Goal: Transaction & Acquisition: Download file/media

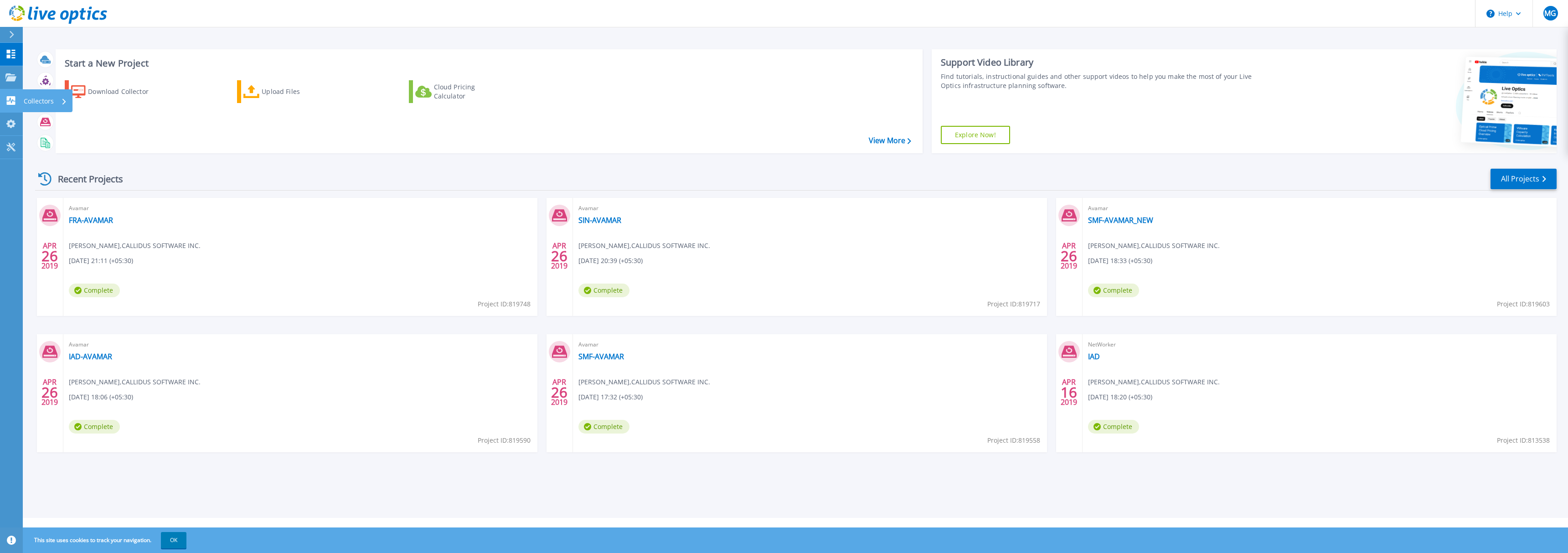
click at [63, 99] on icon at bounding box center [65, 102] width 4 height 6
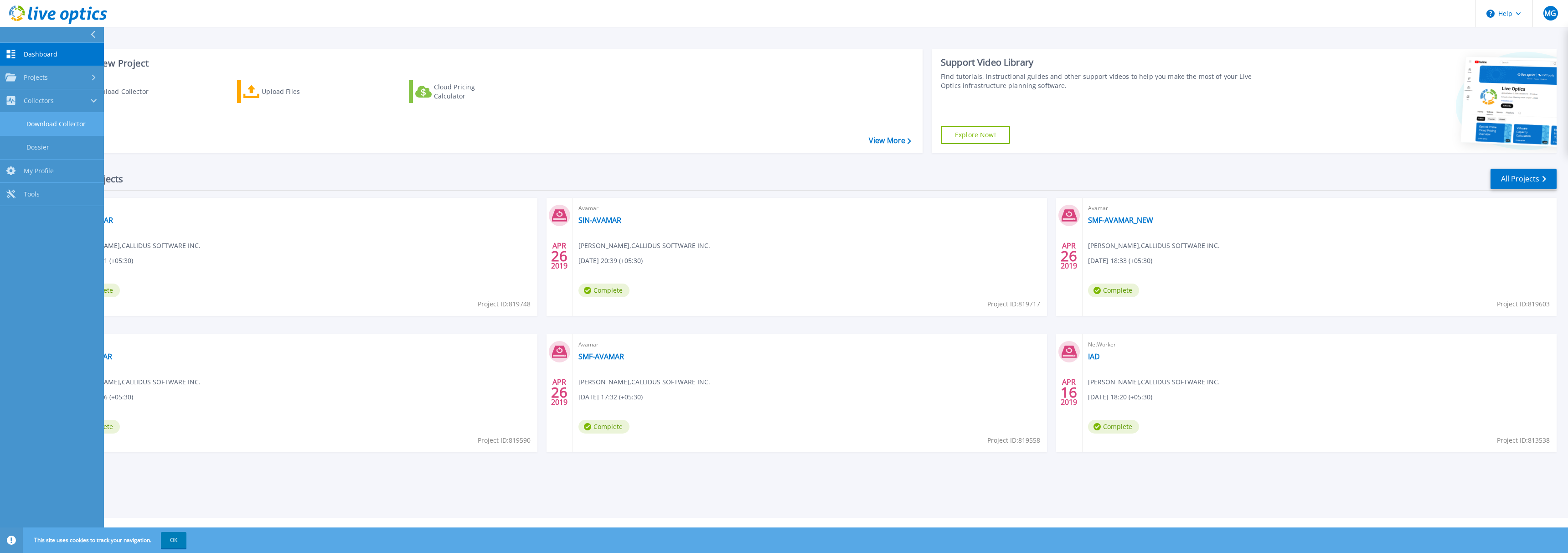
click at [72, 125] on link "Download Collector" at bounding box center [52, 124] width 104 height 23
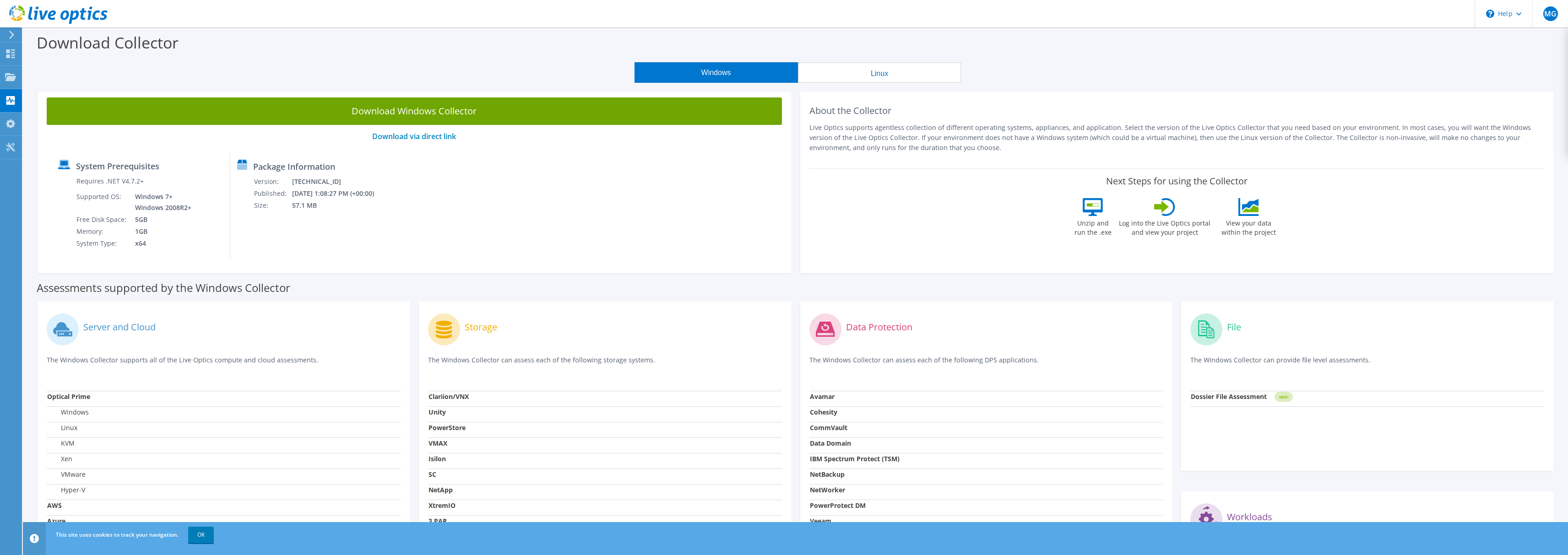
click at [849, 78] on button "Linux" at bounding box center [879, 73] width 163 height 21
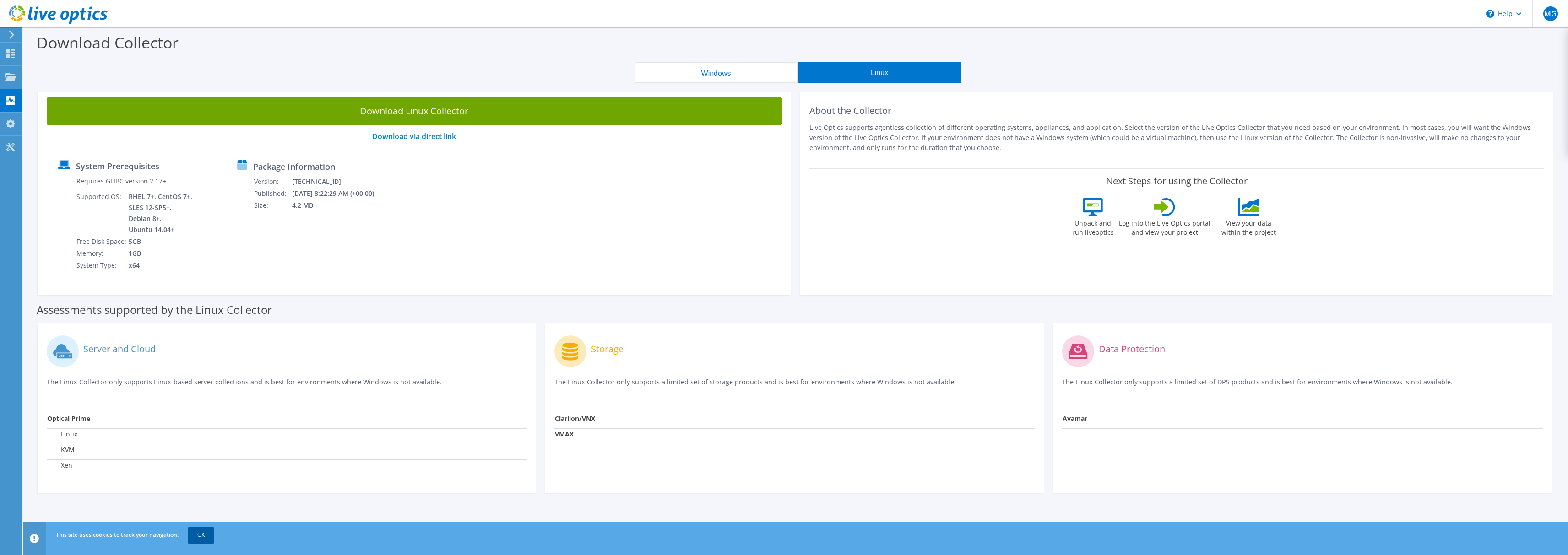
click at [205, 537] on link "OK" at bounding box center [201, 535] width 26 height 17
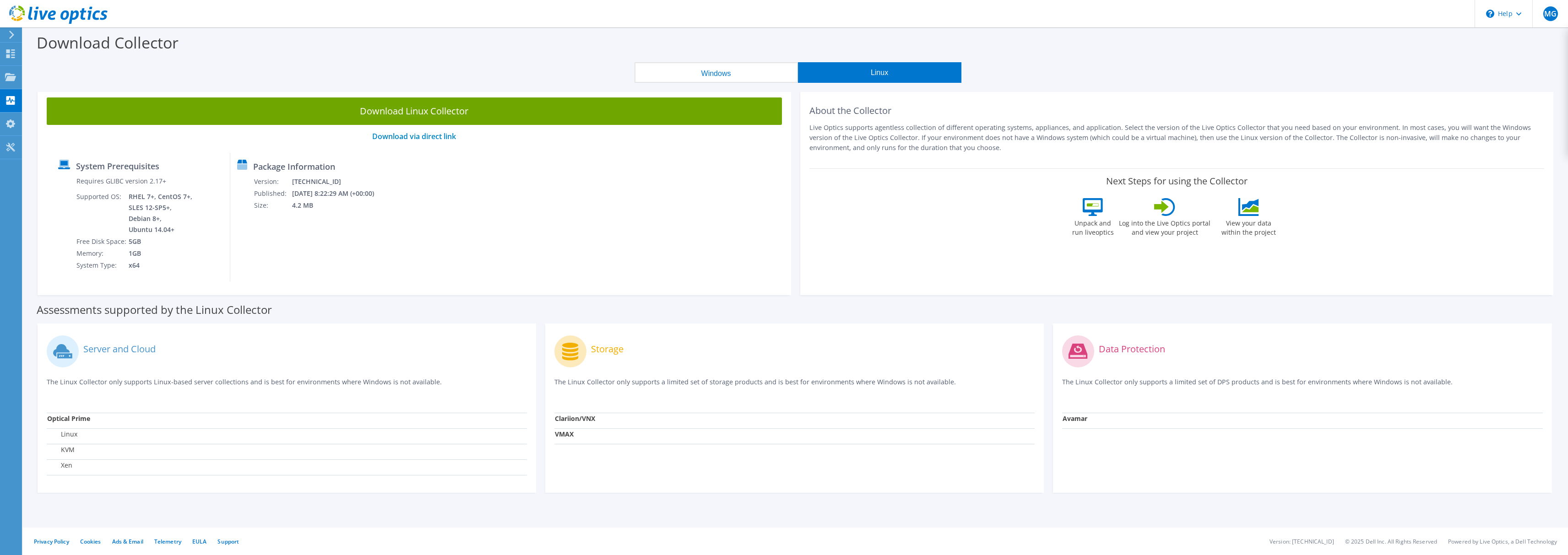
click at [730, 67] on button "Windows" at bounding box center [716, 73] width 163 height 21
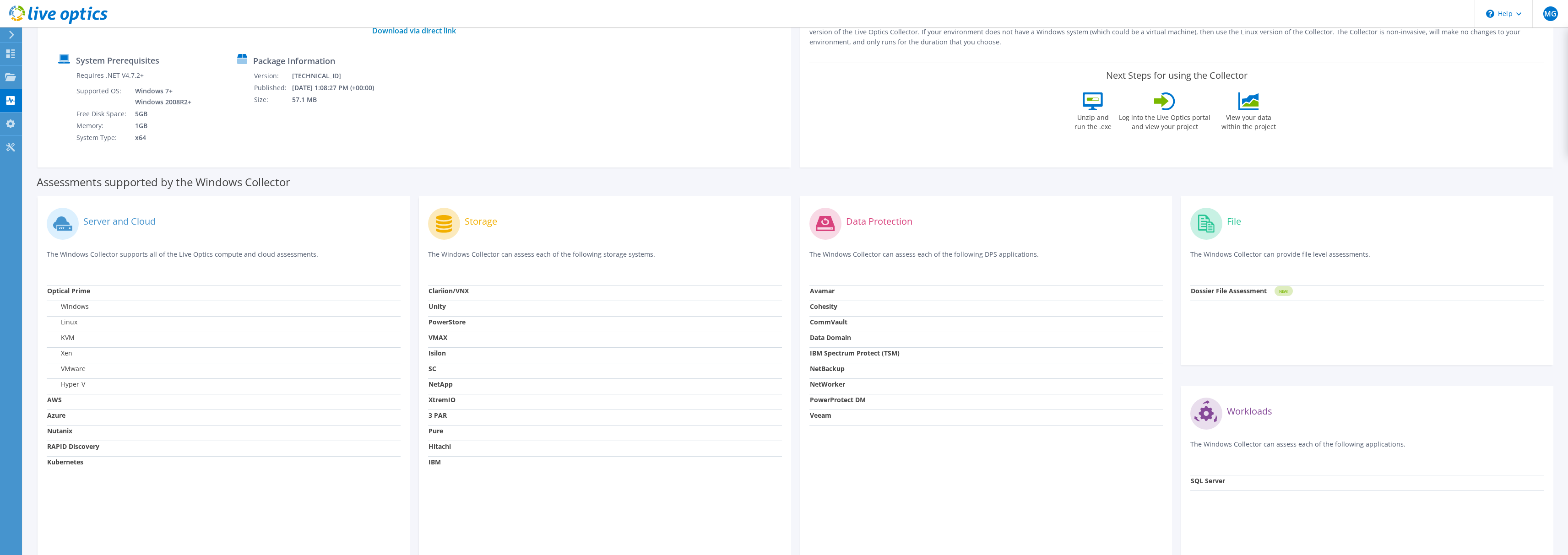
scroll to position [152, 0]
